Goal: Task Accomplishment & Management: Complete application form

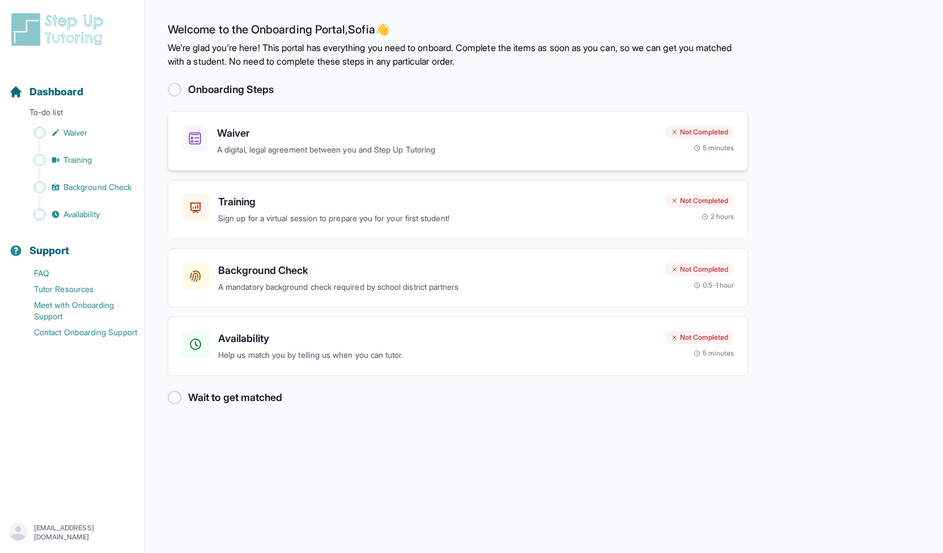
click at [281, 121] on div "Waiver A digital, legal agreement between you and Step Up Tutoring Not Complete…" at bounding box center [458, 141] width 581 height 60
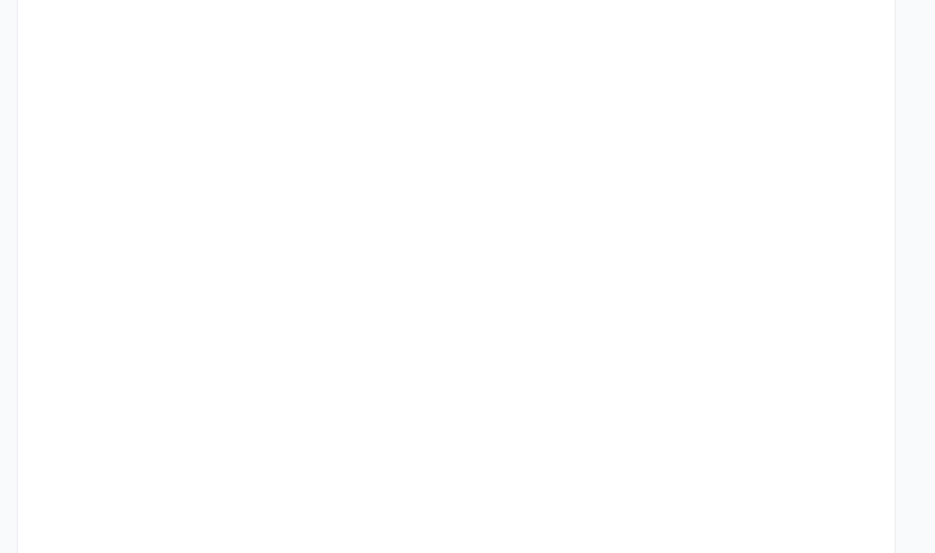
scroll to position [981, 0]
